Goal: Task Accomplishment & Management: Manage account settings

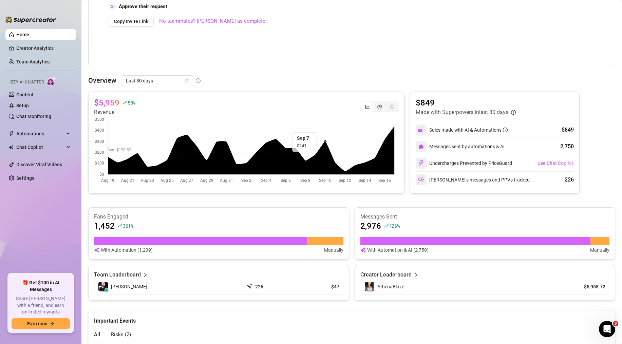
scroll to position [291, 0]
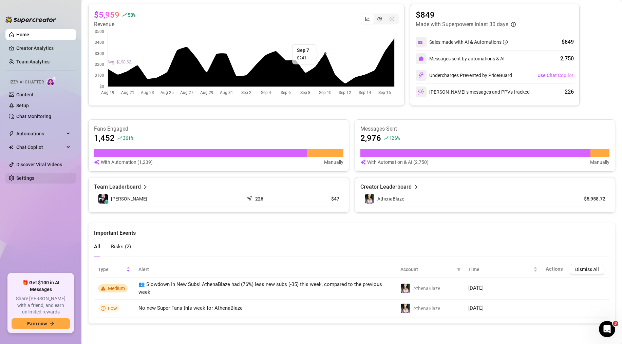
click at [33, 181] on link "Settings" at bounding box center [25, 177] width 18 height 5
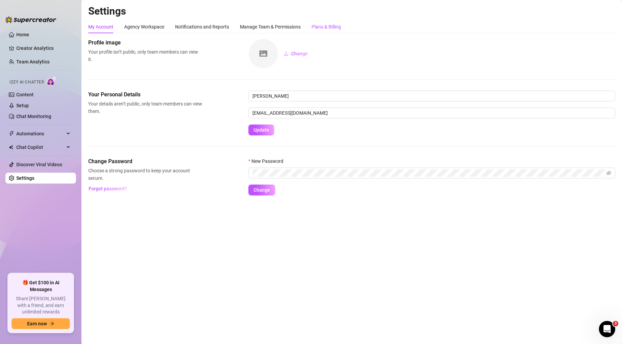
click at [327, 25] on div "Plans & Billing" at bounding box center [326, 26] width 30 height 7
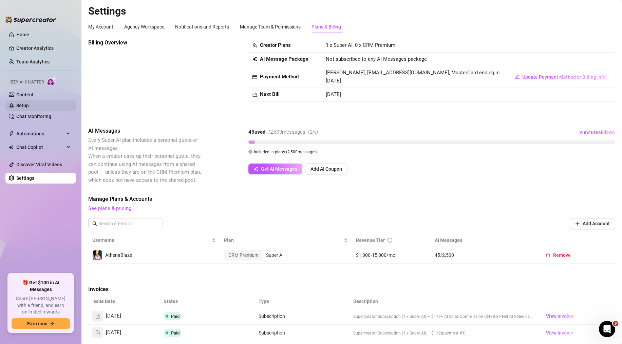
click at [29, 105] on link "Setup" at bounding box center [22, 105] width 13 height 5
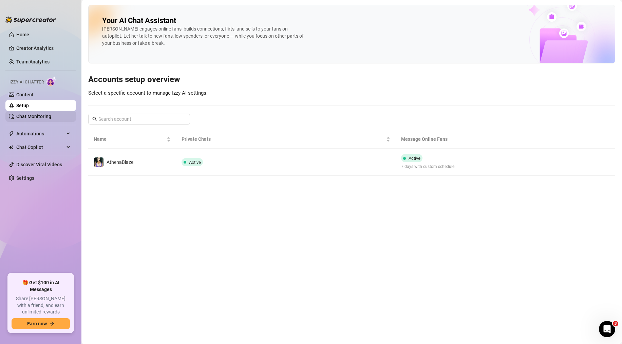
click at [45, 117] on link "Chat Monitoring" at bounding box center [33, 116] width 35 height 5
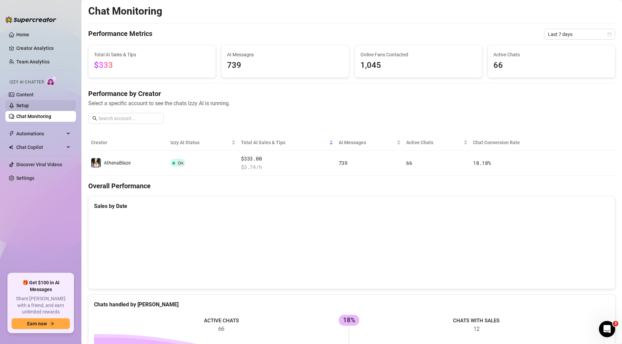
click at [29, 108] on link "Setup" at bounding box center [22, 105] width 13 height 5
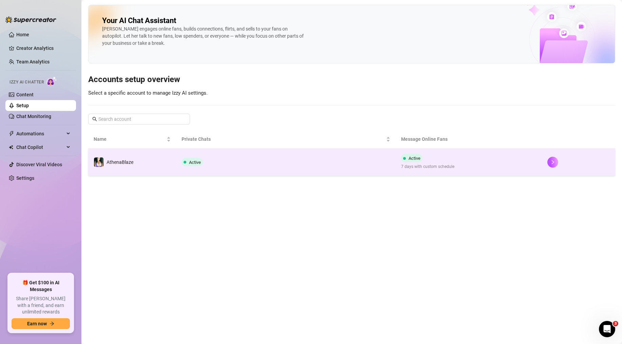
click at [386, 160] on td "Active" at bounding box center [285, 162] width 219 height 27
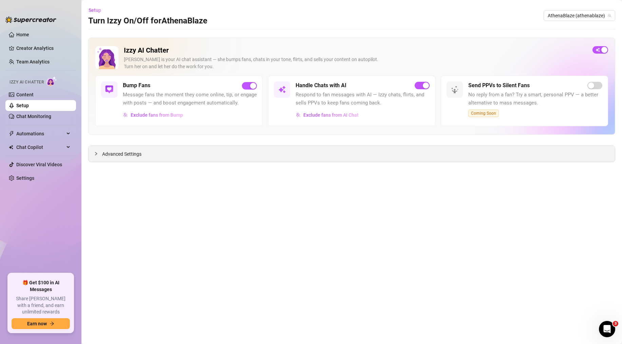
click at [98, 153] on div at bounding box center [98, 153] width 8 height 7
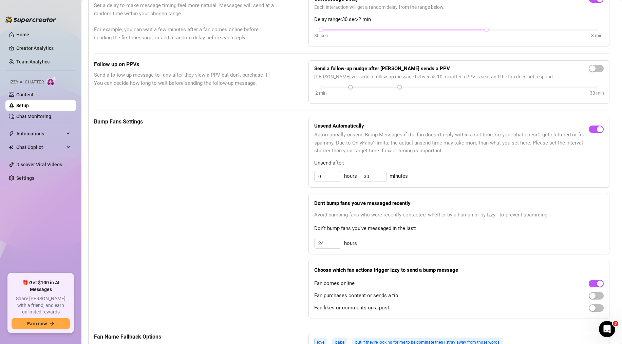
scroll to position [305, 0]
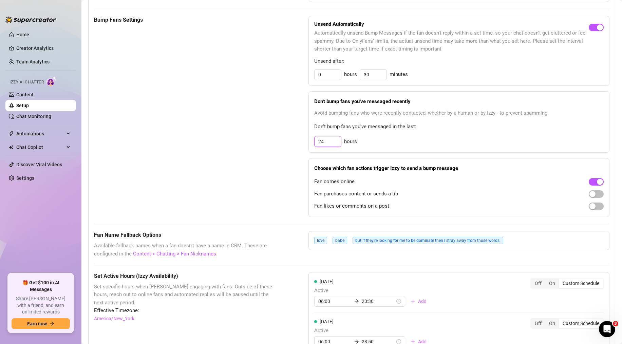
drag, startPoint x: 328, startPoint y: 150, endPoint x: 260, endPoint y: 144, distance: 67.8
click at [272, 148] on div "Bump Fans Settings Unsend Automatically Automatically unsend Bump Messages if t…" at bounding box center [351, 116] width 515 height 201
type input "72"
click at [261, 178] on div "Bump Fans Settings" at bounding box center [184, 116] width 180 height 201
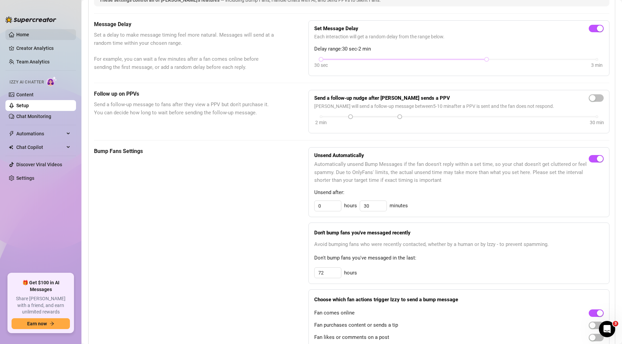
scroll to position [136, 0]
